Goal: Transaction & Acquisition: Purchase product/service

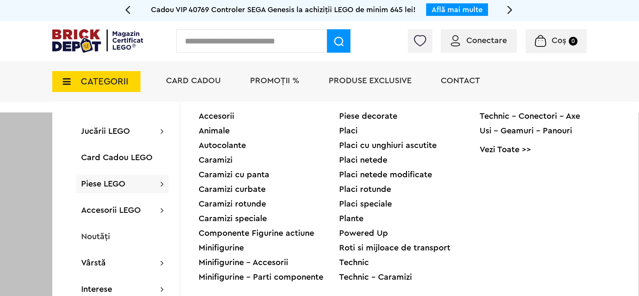
click at [248, 175] on div "Caramizi cu panta" at bounding box center [269, 175] width 141 height 8
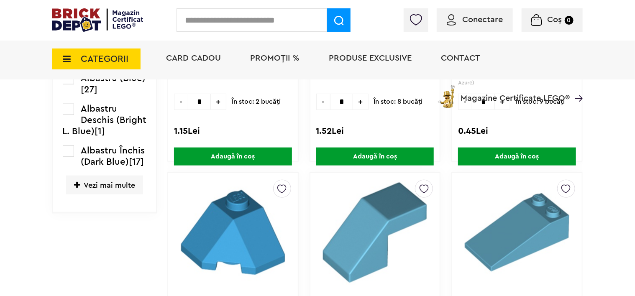
scroll to position [335, 0]
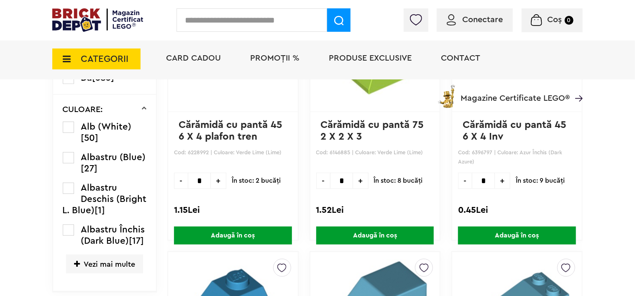
click at [107, 266] on span "Vezi mai multe" at bounding box center [104, 264] width 77 height 19
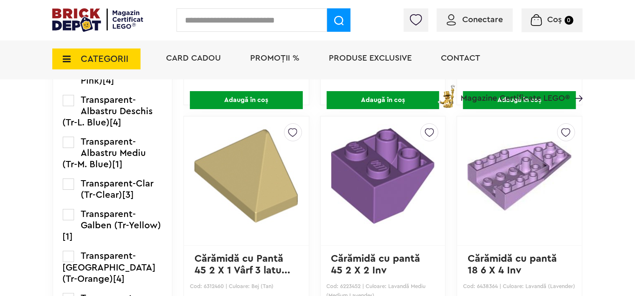
scroll to position [1673, 0]
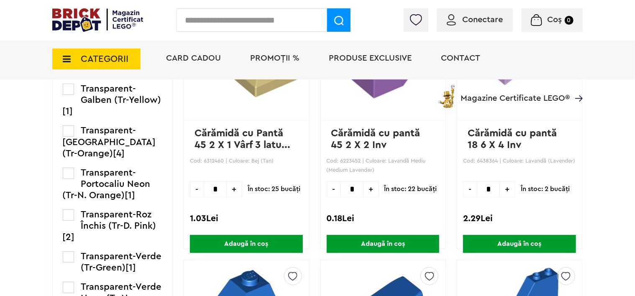
click at [69, 64] on label at bounding box center [68, 58] width 11 height 11
